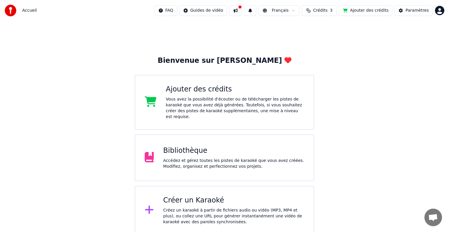
click at [188, 146] on div "Bibliothèque" at bounding box center [233, 150] width 141 height 9
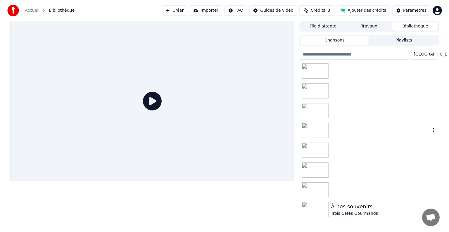
scroll to position [3, 0]
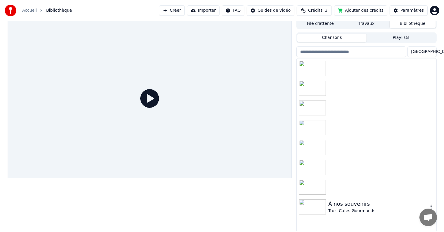
click at [351, 203] on div "À nos souvenirs" at bounding box center [378, 204] width 100 height 8
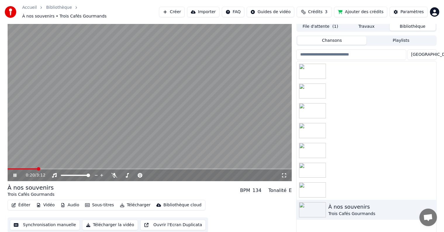
click at [25, 202] on button "Éditer" at bounding box center [21, 205] width 24 height 8
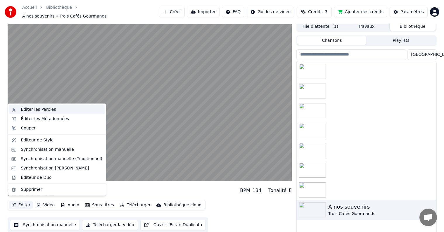
click at [27, 112] on div "Éditer les Paroles" at bounding box center [57, 109] width 96 height 9
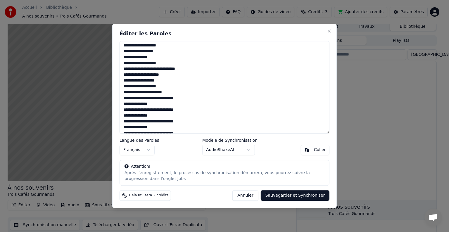
scroll to position [461, 0]
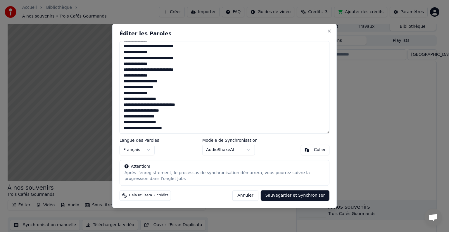
drag, startPoint x: 123, startPoint y: 45, endPoint x: 185, endPoint y: 157, distance: 127.3
click at [185, 157] on div "Éditer les Paroles Langue des Paroles Français Modèle de Synchronisation AudioS…" at bounding box center [224, 116] width 224 height 184
click at [190, 82] on textarea at bounding box center [224, 87] width 210 height 93
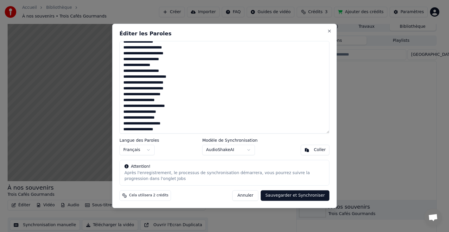
scroll to position [0, 0]
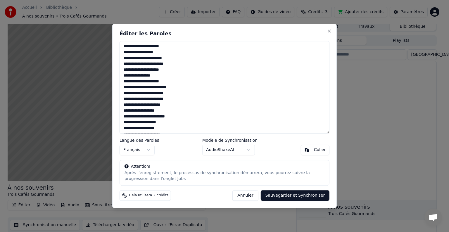
drag, startPoint x: 172, startPoint y: 130, endPoint x: 89, endPoint y: -7, distance: 160.9
click at [89, 0] on html "Accueil Bibliothèque À nos souvenirs • Trois Cafés Gourmands Créer Importer FAQ…" at bounding box center [224, 113] width 449 height 232
click at [153, 48] on textarea at bounding box center [224, 87] width 210 height 93
click at [147, 58] on textarea at bounding box center [224, 87] width 210 height 93
type textarea "**********"
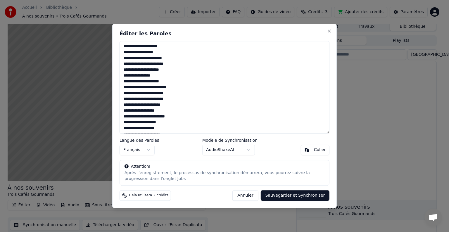
click at [304, 196] on button "Sauvegarder et Synchroniser" at bounding box center [295, 195] width 69 height 11
